Goal: Information Seeking & Learning: Learn about a topic

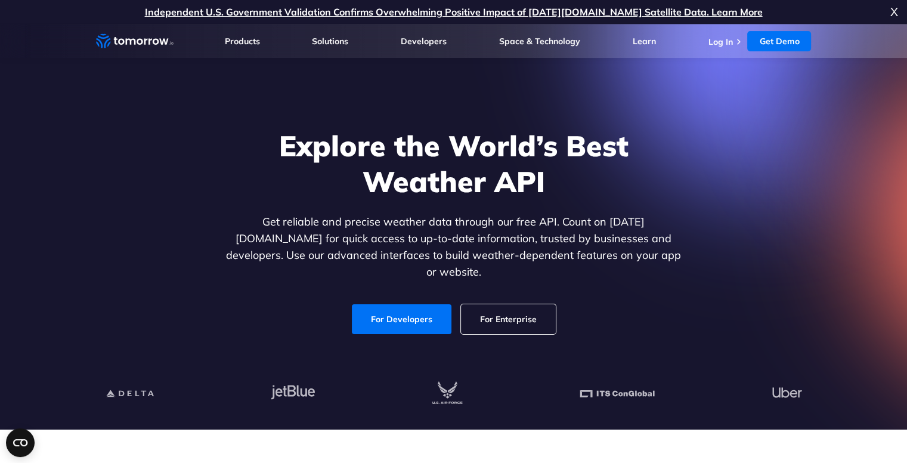
click at [398, 316] on link "For Developers" at bounding box center [402, 319] width 100 height 30
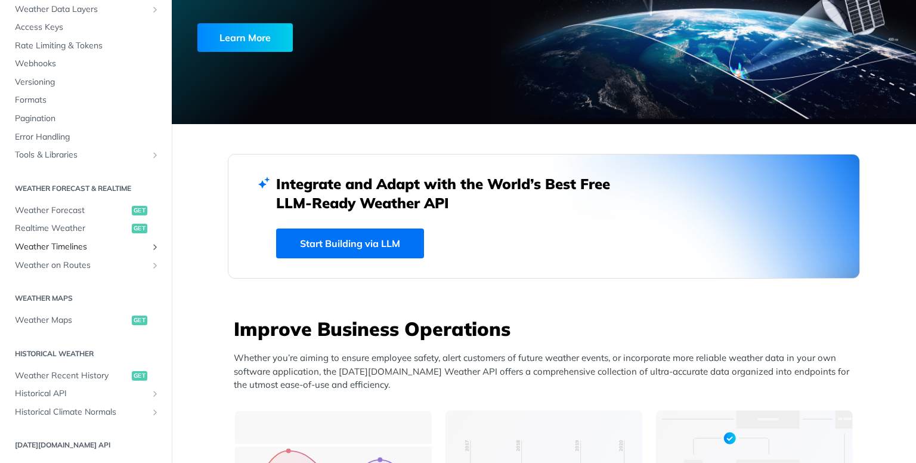
scroll to position [119, 0]
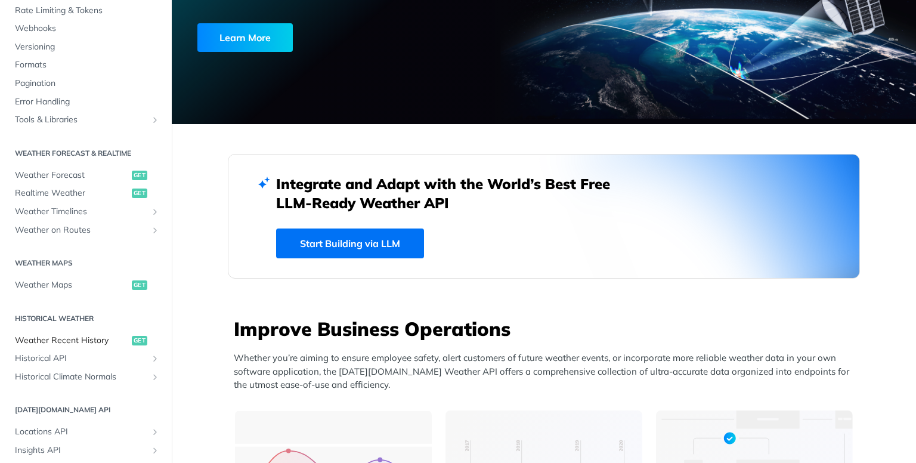
click at [59, 342] on span "Weather Recent History" at bounding box center [72, 341] width 114 height 12
